Goal: Task Accomplishment & Management: Use online tool/utility

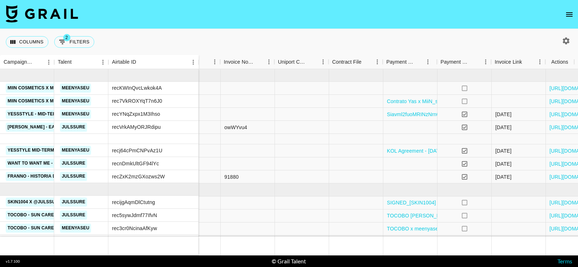
scroll to position [0, 816]
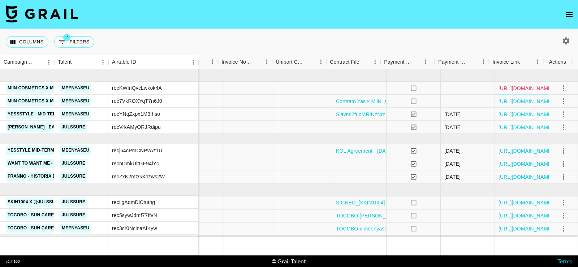
click at [523, 89] on link "[URL][DOMAIN_NAME]" at bounding box center [525, 88] width 55 height 7
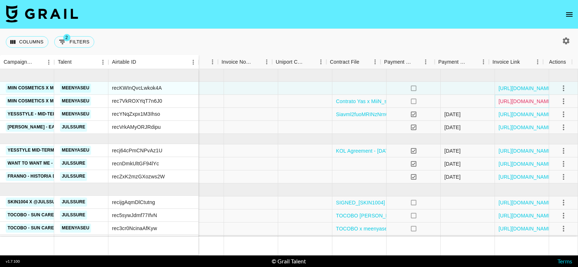
click at [522, 100] on link "[URL][DOMAIN_NAME]" at bounding box center [525, 101] width 55 height 7
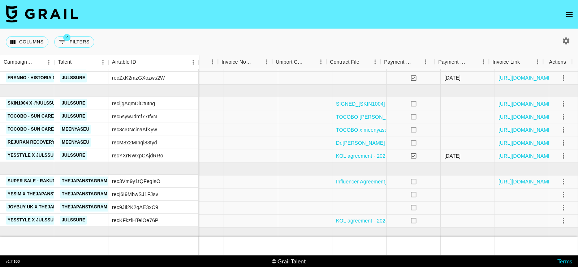
scroll to position [102, 816]
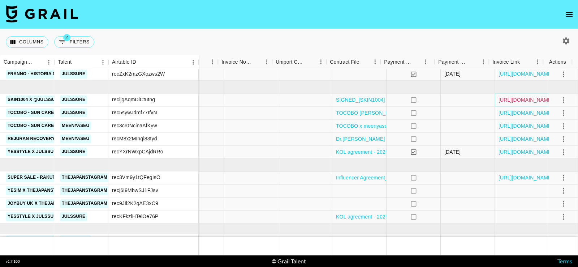
click at [508, 101] on link "[URL][DOMAIN_NAME]" at bounding box center [525, 99] width 55 height 7
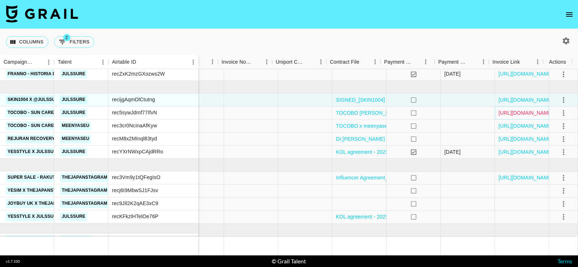
click at [508, 110] on link "[URL][DOMAIN_NAME]" at bounding box center [525, 112] width 55 height 7
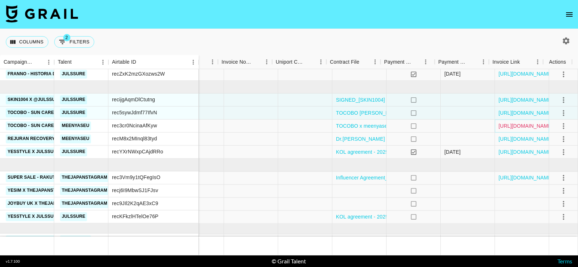
click at [508, 124] on link "[URL][DOMAIN_NAME]" at bounding box center [525, 125] width 55 height 7
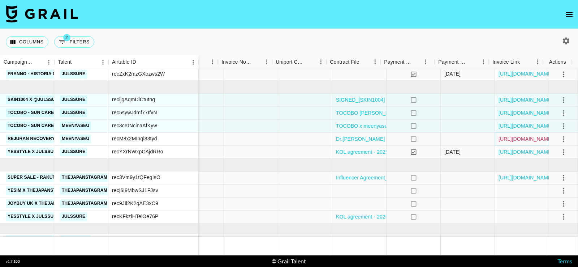
click at [507, 138] on link "[URL][DOMAIN_NAME]" at bounding box center [525, 138] width 55 height 7
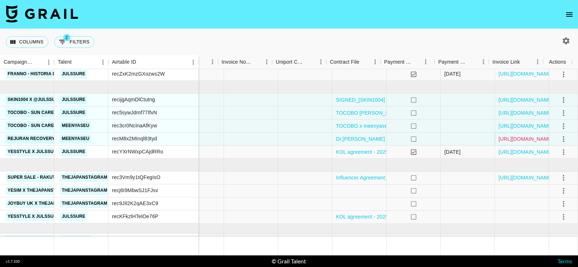
scroll to position [118, 816]
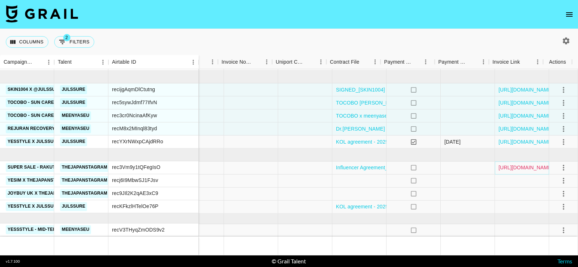
click at [498, 164] on link "[URL][DOMAIN_NAME]" at bounding box center [525, 167] width 55 height 7
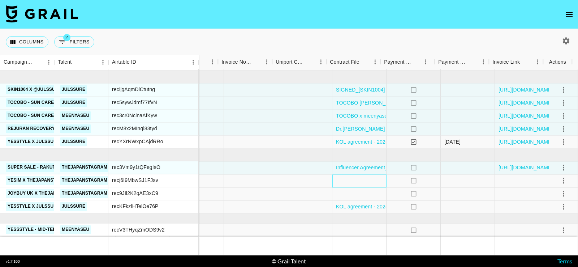
click at [356, 174] on div at bounding box center [359, 180] width 54 height 13
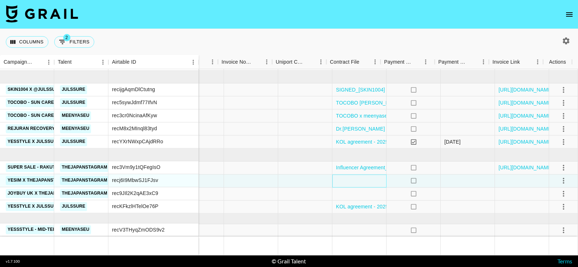
click at [356, 174] on div at bounding box center [359, 180] width 54 height 13
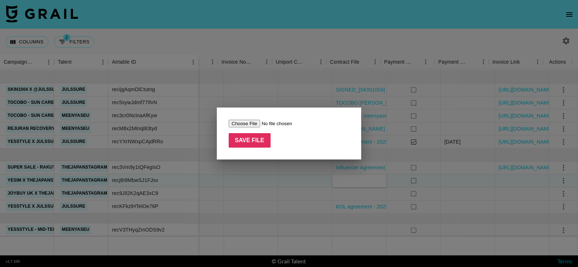
click at [263, 125] on input "file" at bounding box center [274, 124] width 91 height 8
type input "C:\fakepath\Marketing service agreement with Lynne Karina Hutchison_28082025.pdf"
click at [251, 141] on input "Save File" at bounding box center [250, 140] width 42 height 14
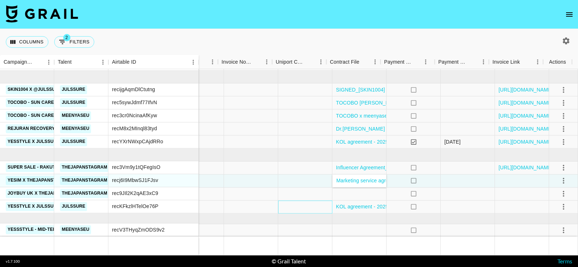
click at [278, 200] on div at bounding box center [305, 206] width 54 height 13
